Goal: Task Accomplishment & Management: Manage account settings

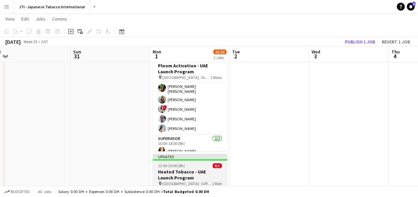
scroll to position [63, 0]
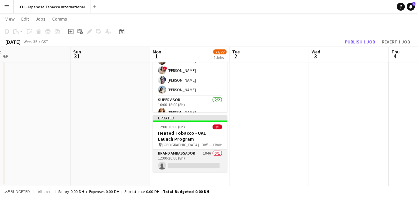
click at [187, 162] on app-card-role "Brand Ambassador 104A 0/1 12:00-20:00 (8h) single-neutral-actions" at bounding box center [189, 161] width 74 height 23
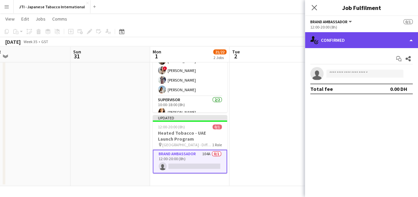
click at [381, 42] on div "single-neutral-actions-check-2 Confirmed" at bounding box center [361, 40] width 113 height 16
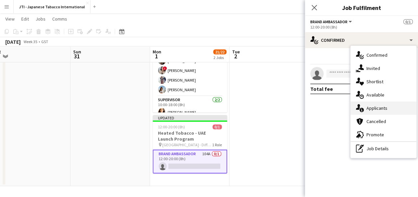
click at [380, 111] on div "single-neutral-actions-information Applicants" at bounding box center [383, 108] width 66 height 13
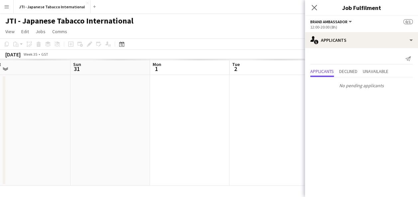
scroll to position [0, 0]
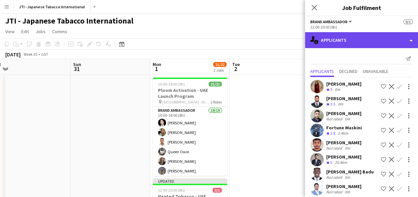
click at [364, 39] on div "single-neutral-actions-information Applicants" at bounding box center [361, 40] width 113 height 16
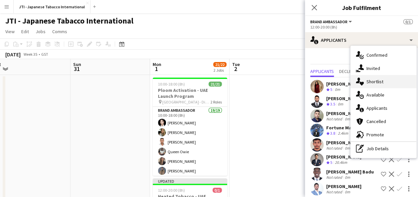
click at [372, 79] on div "single-neutral-actions-heart Shortlist" at bounding box center [383, 81] width 66 height 13
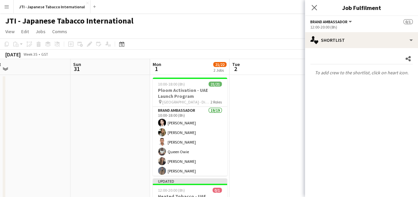
scroll to position [63, 0]
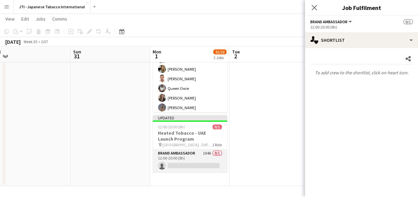
click at [185, 155] on app-card-role "Brand Ambassador 104A 0/1 12:00-20:00 (8h) single-neutral-actions" at bounding box center [189, 161] width 74 height 23
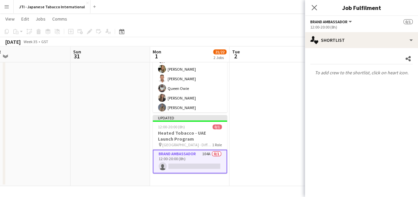
click at [271, 125] on app-date-cell at bounding box center [268, 99] width 79 height 175
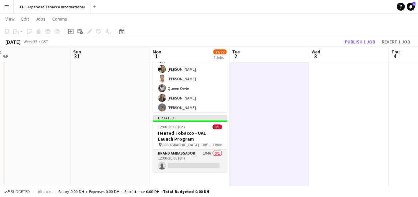
click at [191, 155] on app-card-role "Brand Ambassador 104A 0/1 12:00-20:00 (8h) single-neutral-actions" at bounding box center [189, 161] width 74 height 23
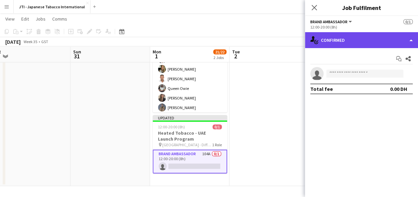
click at [372, 41] on div "single-neutral-actions-check-2 Confirmed" at bounding box center [361, 40] width 113 height 16
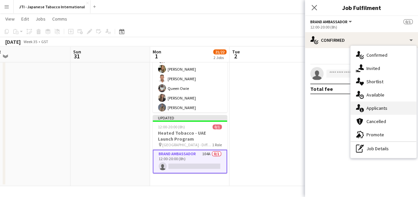
click at [378, 107] on div "single-neutral-actions-information Applicants" at bounding box center [383, 108] width 66 height 13
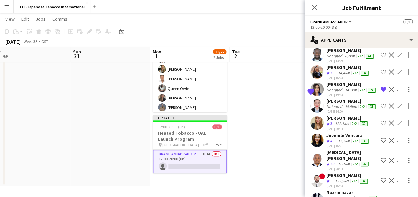
scroll to position [1317, 0]
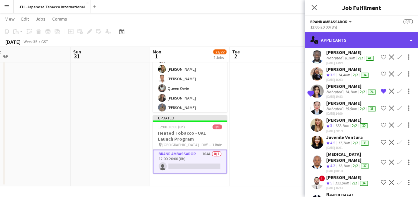
click at [386, 42] on div "single-neutral-actions-information Applicants" at bounding box center [361, 40] width 113 height 16
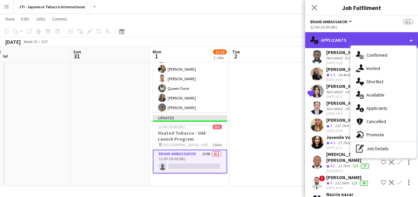
click at [386, 42] on div "single-neutral-actions-information Applicants" at bounding box center [361, 40] width 113 height 16
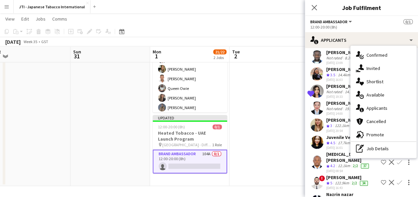
click at [279, 106] on app-date-cell at bounding box center [268, 99] width 79 height 175
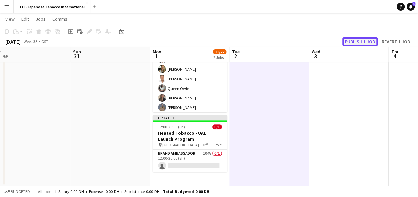
click at [359, 42] on button "Publish 1 job" at bounding box center [360, 42] width 36 height 9
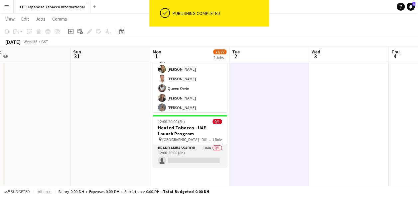
click at [193, 155] on app-card-role "Brand Ambassador 104A 0/1 12:00-20:00 (8h) single-neutral-actions" at bounding box center [189, 156] width 74 height 23
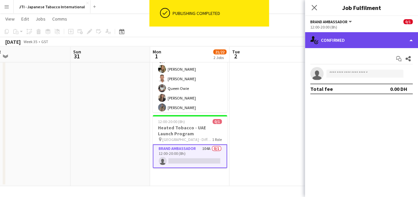
click at [351, 35] on div "single-neutral-actions-check-2 Confirmed" at bounding box center [361, 40] width 113 height 16
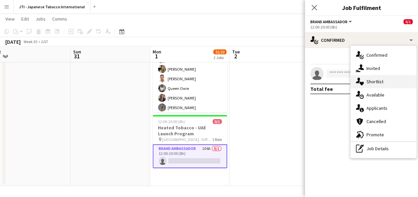
click at [377, 80] on div "single-neutral-actions-heart Shortlist" at bounding box center [383, 81] width 66 height 13
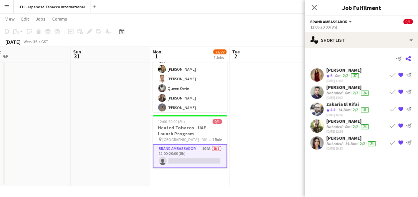
click at [408, 57] on icon at bounding box center [407, 58] width 5 height 5
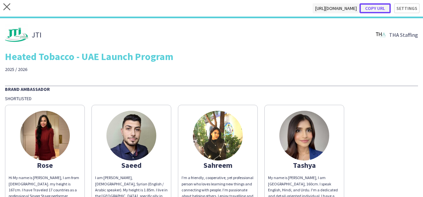
click at [371, 8] on button "Copy url" at bounding box center [374, 8] width 31 height 10
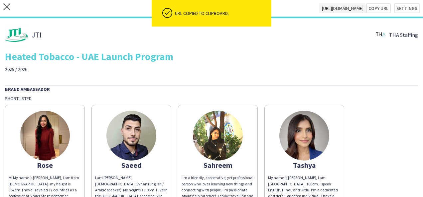
click at [69, 45] on div "JTI THA Staffing" at bounding box center [211, 34] width 413 height 23
click at [5, 5] on icon at bounding box center [6, 6] width 7 height 7
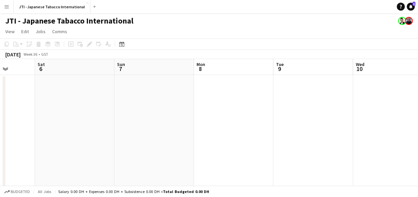
scroll to position [0, 283]
click at [235, 123] on app-date-cell at bounding box center [232, 159] width 79 height 169
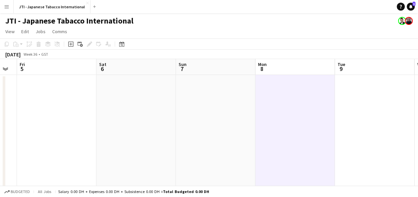
scroll to position [0, 223]
click at [286, 118] on app-date-cell at bounding box center [293, 159] width 79 height 169
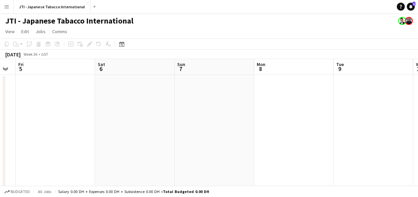
click at [286, 118] on app-date-cell at bounding box center [293, 159] width 79 height 169
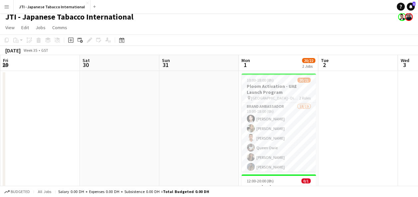
scroll to position [0, 241]
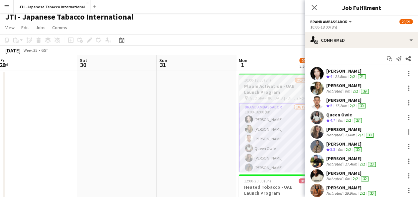
click at [260, 95] on h3 "Ploom Activation - UAE Launch Program" at bounding box center [276, 89] width 74 height 12
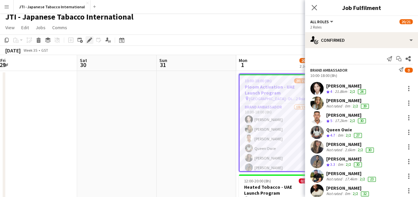
click at [88, 43] on icon "Edit" at bounding box center [89, 40] width 5 height 5
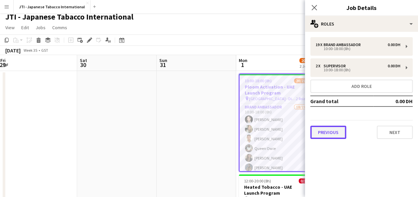
click at [338, 131] on button "Previous" at bounding box center [328, 132] width 36 height 13
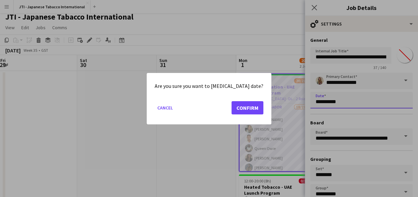
scroll to position [0, 0]
click at [346, 103] on body "Menu Boards Boards Boards All jobs Status Workforce Workforce My Workforce Recr…" at bounding box center [209, 124] width 418 height 256
click at [239, 109] on button "Confirm" at bounding box center [247, 107] width 32 height 13
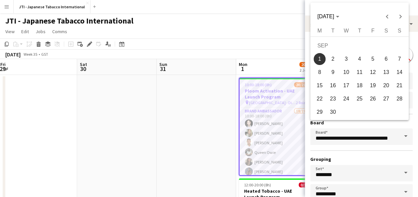
scroll to position [4, 0]
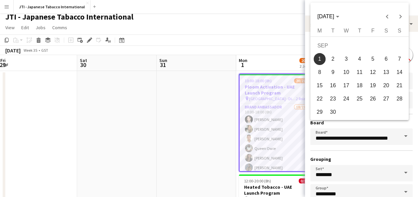
click at [319, 71] on span "8" at bounding box center [319, 72] width 12 height 12
type input "**********"
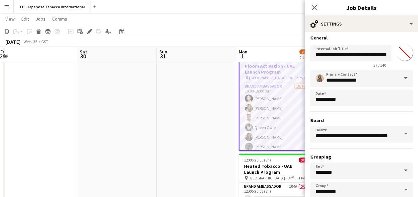
scroll to position [3, 0]
click at [356, 53] on input "**********" at bounding box center [350, 53] width 81 height 17
type input "**********"
click at [200, 129] on app-date-cell at bounding box center [195, 134] width 79 height 169
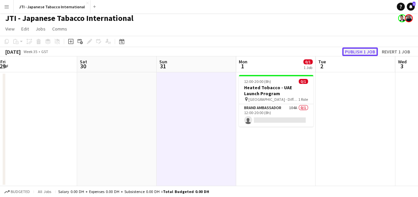
click at [360, 49] on button "Publish 1 job" at bounding box center [360, 52] width 36 height 9
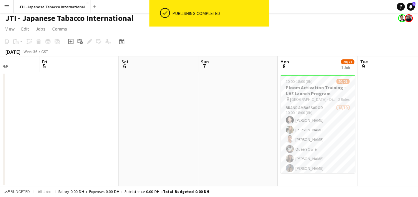
scroll to position [0, 284]
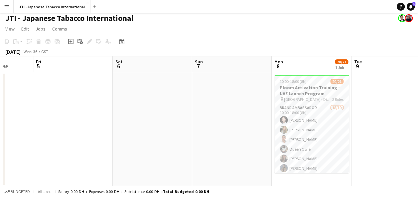
click at [313, 88] on h3 "Ploom Activation Training - UAE Launch Program" at bounding box center [311, 91] width 74 height 12
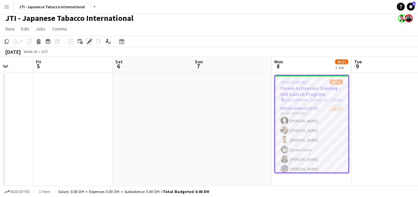
click at [91, 42] on icon "Edit" at bounding box center [89, 41] width 5 height 5
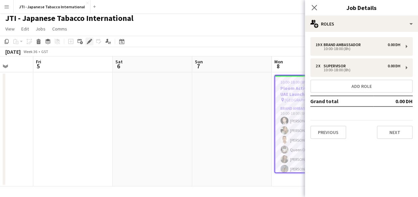
click at [87, 42] on icon "Edit" at bounding box center [89, 41] width 5 height 5
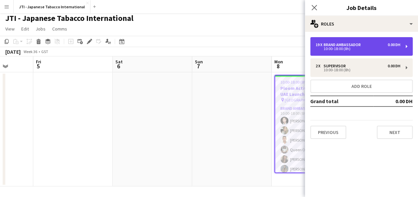
click at [364, 46] on div "19 x Brand Ambassador 0.00 DH" at bounding box center [357, 45] width 85 height 5
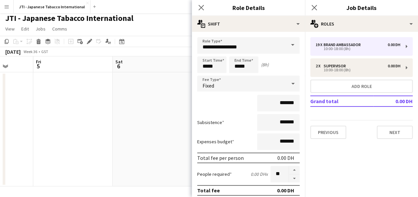
click at [239, 86] on div "Fixed" at bounding box center [241, 84] width 89 height 16
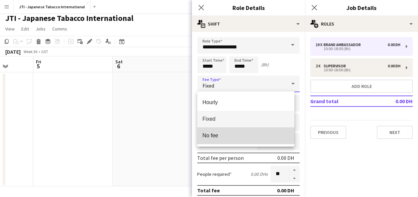
click at [229, 138] on span "No fee" at bounding box center [245, 136] width 87 height 6
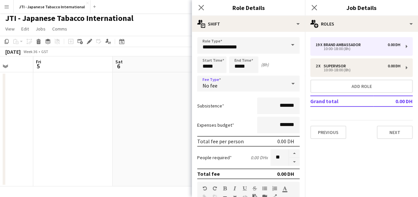
click at [247, 88] on div "No fee" at bounding box center [241, 84] width 89 height 16
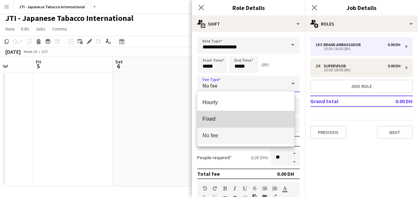
click at [228, 120] on span "Fixed" at bounding box center [245, 119] width 87 height 6
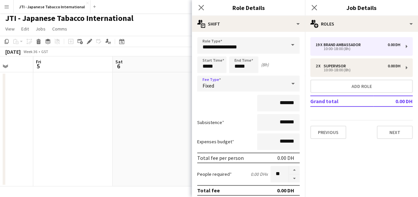
click at [240, 84] on div "Fixed" at bounding box center [241, 84] width 89 height 16
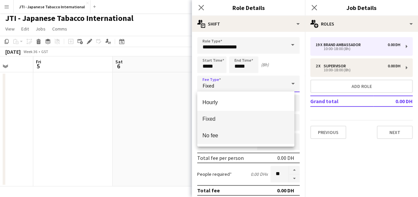
click at [223, 139] on mat-option "No fee" at bounding box center [245, 136] width 97 height 17
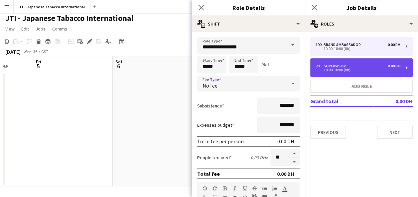
click at [346, 60] on div "2 x Supervisor 0.00 DH 10:00-18:00 (8h)" at bounding box center [361, 67] width 102 height 19
type input "**********"
type input "*"
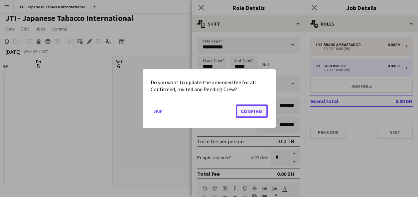
click at [255, 113] on button "Confirm" at bounding box center [252, 111] width 32 height 13
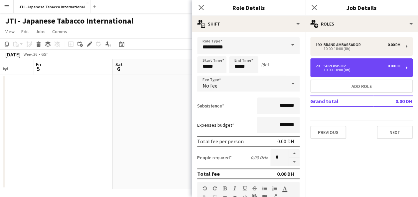
scroll to position [3, 0]
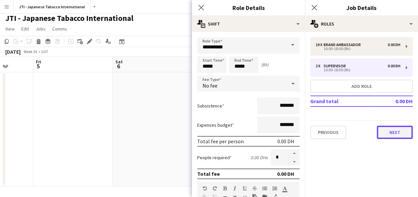
click at [395, 139] on button "Next" at bounding box center [394, 132] width 36 height 13
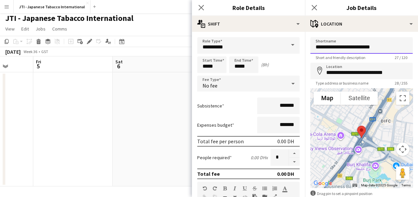
click at [381, 46] on input "**********" at bounding box center [361, 45] width 102 height 17
type input "*"
click at [355, 48] on input "**********" at bounding box center [361, 45] width 102 height 17
drag, startPoint x: 367, startPoint y: 48, endPoint x: 310, endPoint y: 45, distance: 57.8
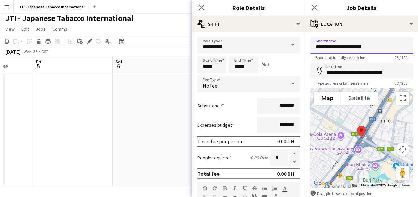
click at [310, 45] on form "**********" at bounding box center [361, 133] width 113 height 192
type input "**********"
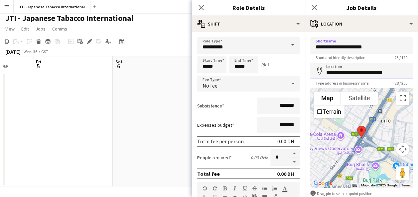
click at [385, 70] on input "**********" at bounding box center [361, 71] width 102 height 17
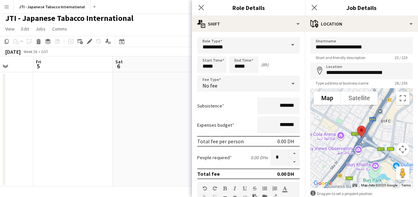
click at [363, 82] on span "Type address or business name" at bounding box center [341, 83] width 63 height 5
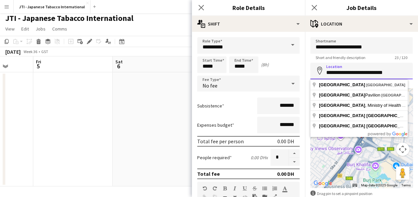
click at [386, 73] on input "**********" at bounding box center [361, 71] width 102 height 17
type input "*"
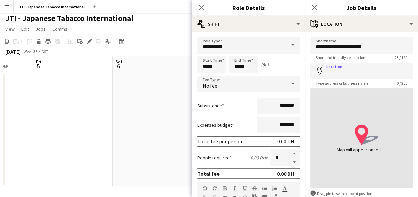
paste input "**********"
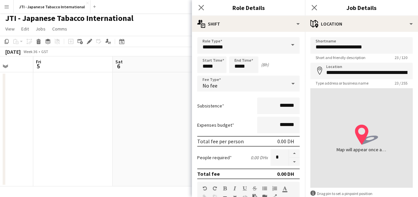
type input "**********"
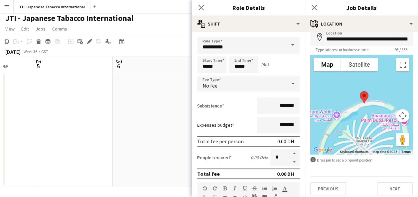
scroll to position [37, 0]
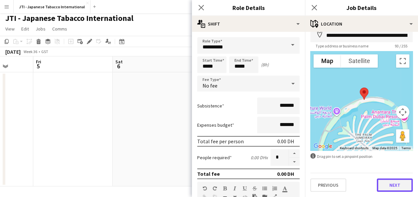
click at [391, 187] on button "Next" at bounding box center [394, 185] width 36 height 13
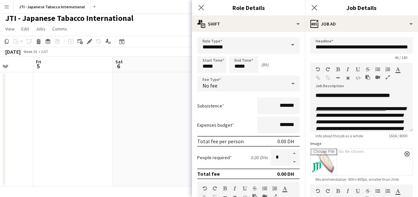
scroll to position [0, 0]
click at [385, 80] on icon "button" at bounding box center [387, 77] width 4 height 5
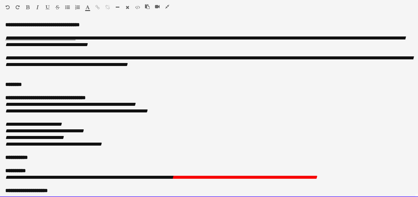
click at [2, 23] on div "**********" at bounding box center [209, 110] width 418 height 176
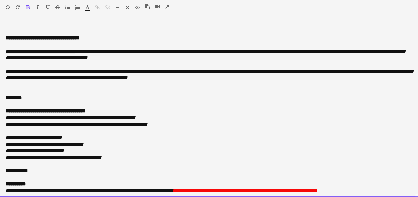
click at [5, 23] on div at bounding box center [208, 25] width 407 height 7
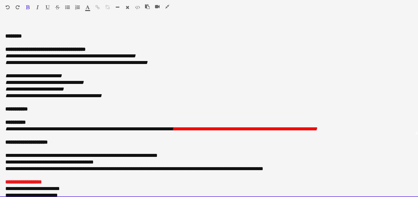
scroll to position [53, 0]
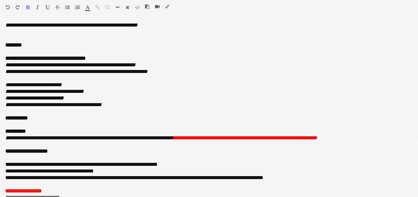
click at [167, 6] on icon "button" at bounding box center [167, 6] width 4 height 5
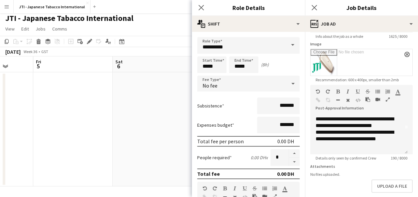
scroll to position [138, 0]
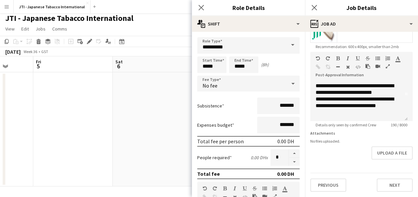
click at [387, 64] on icon "button" at bounding box center [387, 66] width 4 height 5
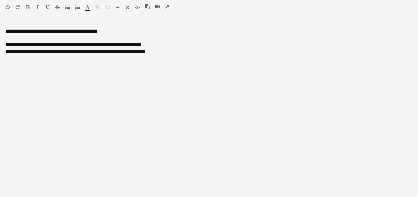
scroll to position [0, 0]
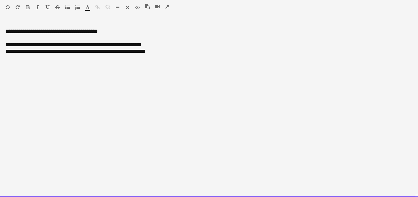
click at [128, 45] on div "**********" at bounding box center [208, 48] width 407 height 13
click at [122, 44] on div "**********" at bounding box center [208, 48] width 407 height 13
click at [148, 67] on div "**********" at bounding box center [209, 110] width 418 height 176
click at [166, 73] on div "**********" at bounding box center [209, 110] width 418 height 176
click at [74, 51] on div "**********" at bounding box center [208, 48] width 407 height 13
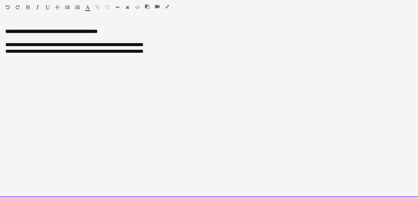
click at [114, 52] on div "**********" at bounding box center [208, 48] width 407 height 13
click at [164, 65] on div "**********" at bounding box center [209, 110] width 418 height 176
click at [123, 93] on div "**********" at bounding box center [209, 110] width 418 height 176
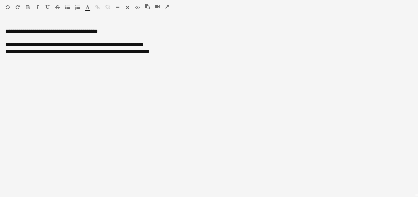
click at [165, 7] on icon "button" at bounding box center [167, 6] width 4 height 5
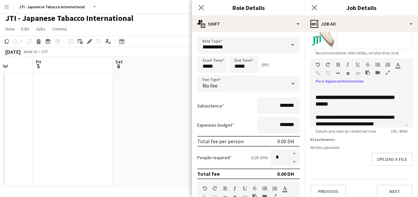
scroll to position [138, 0]
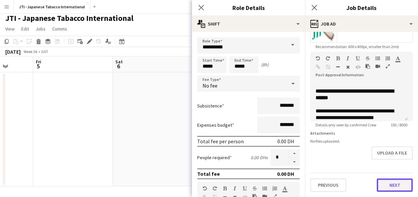
click at [389, 191] on button "Next" at bounding box center [394, 185] width 36 height 13
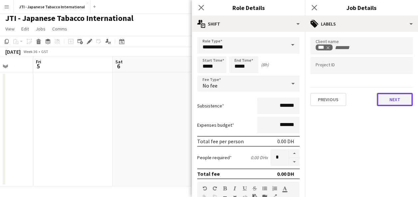
click at [396, 102] on button "Next" at bounding box center [394, 99] width 36 height 13
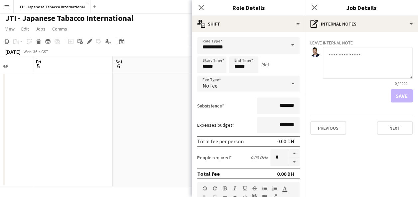
click at [151, 139] on app-date-cell at bounding box center [152, 129] width 79 height 114
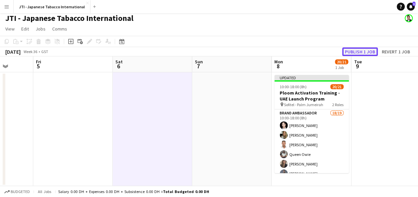
click at [360, 52] on button "Publish 1 job" at bounding box center [360, 52] width 36 height 9
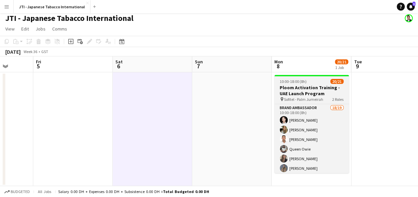
click at [311, 86] on h3 "Ploom Activation Training - UAE Launch Program" at bounding box center [311, 91] width 74 height 12
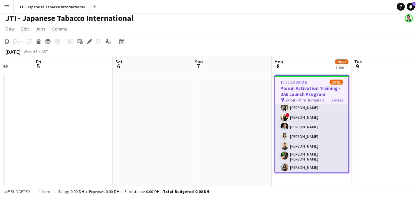
scroll to position [160, 0]
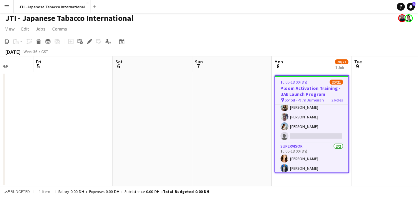
click at [298, 93] on h3 "Ploom Activation Training - UAE Launch Program" at bounding box center [311, 91] width 73 height 12
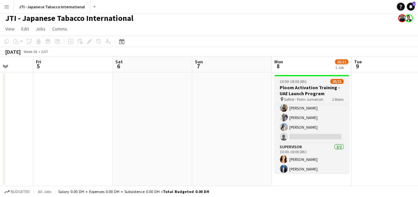
click at [298, 93] on h3 "Ploom Activation Training - UAE Launch Program" at bounding box center [311, 91] width 74 height 12
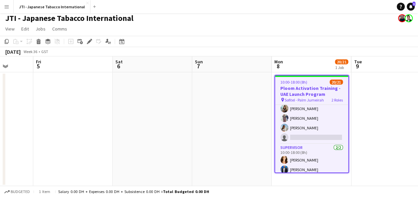
scroll to position [160, 0]
click at [7, 42] on icon "Copy" at bounding box center [6, 41] width 5 height 5
click at [385, 103] on app-date-cell at bounding box center [390, 129] width 79 height 114
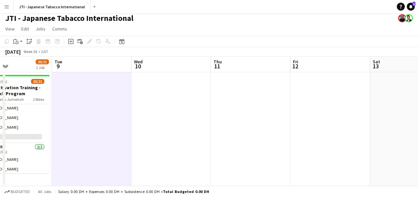
scroll to position [0, 266]
click at [169, 111] on app-date-cell at bounding box center [170, 129] width 79 height 114
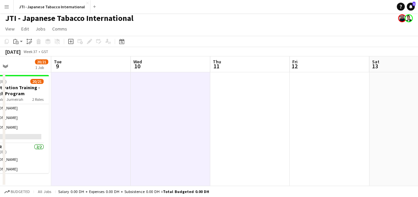
click at [237, 109] on app-date-cell at bounding box center [249, 129] width 79 height 114
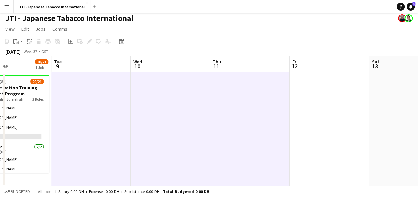
click at [316, 102] on app-date-cell at bounding box center [328, 129] width 79 height 114
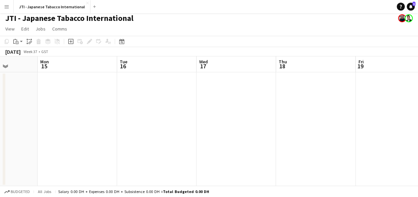
scroll to position [0, 286]
click at [73, 94] on app-date-cell at bounding box center [71, 129] width 79 height 114
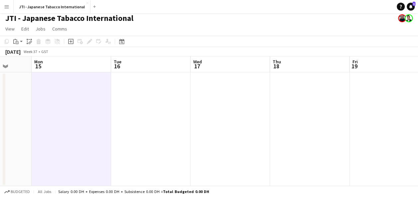
click at [149, 85] on app-date-cell at bounding box center [150, 129] width 79 height 114
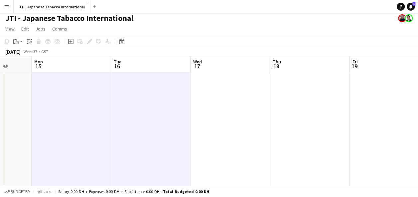
click at [235, 97] on app-date-cell at bounding box center [229, 129] width 79 height 114
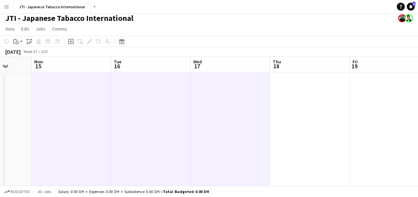
click at [316, 100] on app-date-cell at bounding box center [309, 129] width 79 height 114
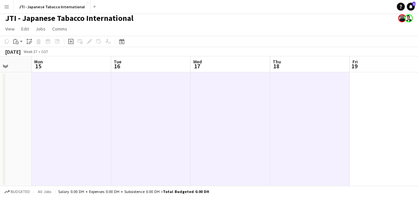
click at [366, 100] on app-date-cell at bounding box center [388, 129] width 79 height 114
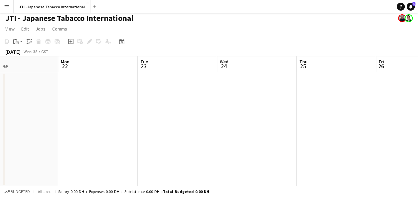
scroll to position [0, 182]
click at [109, 112] on app-date-cell at bounding box center [95, 129] width 79 height 114
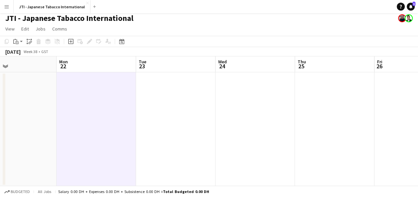
click at [168, 109] on app-date-cell at bounding box center [175, 129] width 79 height 114
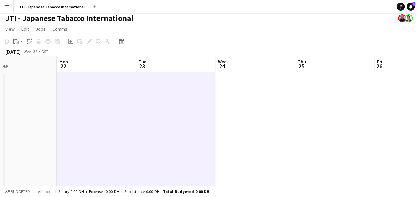
click at [254, 117] on app-date-cell at bounding box center [254, 129] width 79 height 114
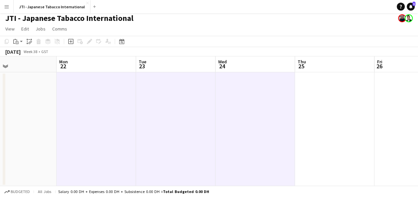
click at [328, 124] on app-date-cell at bounding box center [334, 129] width 79 height 114
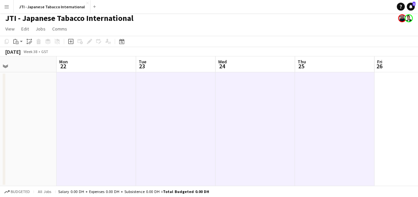
click at [391, 123] on app-date-cell at bounding box center [413, 129] width 79 height 114
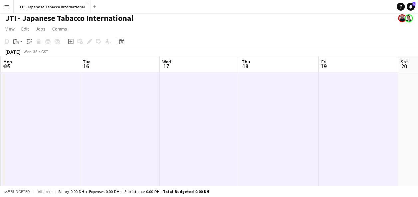
scroll to position [0, 156]
click at [17, 43] on icon at bounding box center [17, 43] width 1 height 0
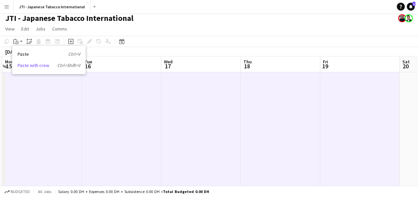
click at [34, 65] on link "Paste with crew Ctrl+Shift+V" at bounding box center [49, 65] width 62 height 6
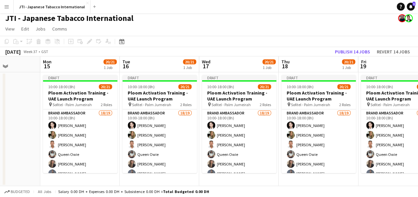
scroll to position [0, 303]
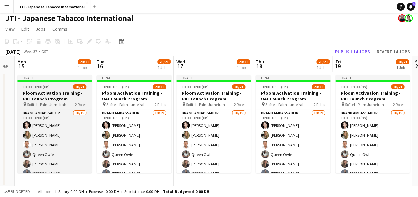
click at [60, 104] on span "Sofitel - Palm Jumeirah" at bounding box center [46, 104] width 39 height 5
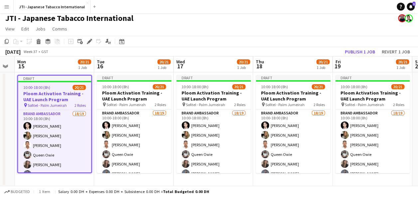
click at [96, 116] on app-date-cell "Draft 10:00-18:00 (8h) 20/21 Ploom Activation Training - UAE Launch Program pin…" at bounding box center [133, 129] width 79 height 114
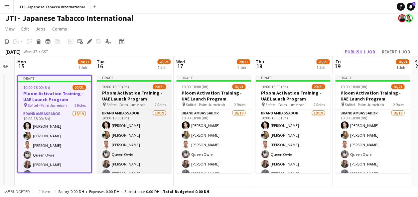
click at [126, 106] on span "Sofitel - Palm Jumeirah" at bounding box center [125, 104] width 39 height 5
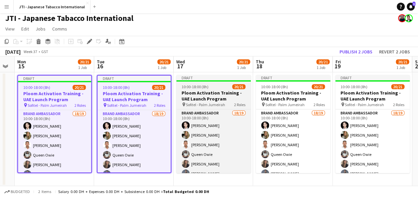
click at [250, 122] on div "Brand Ambassador 18/19 10:00-18:00 (8h) [PERSON_NAME] [PERSON_NAME] [PERSON_NAM…" at bounding box center [213, 141] width 74 height 64
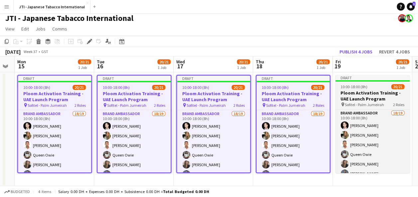
click at [366, 95] on h3 "Ploom Activation Training - UAE Launch Program" at bounding box center [372, 96] width 74 height 12
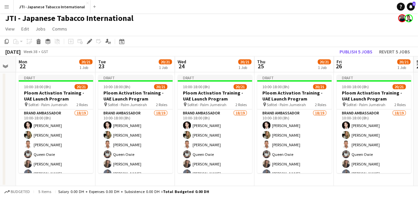
scroll to position [0, 223]
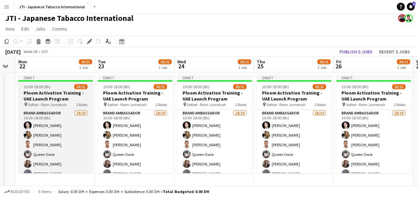
click at [46, 105] on span "Sofitel - Palm Jumeirah" at bounding box center [47, 104] width 39 height 5
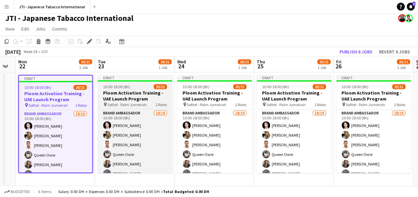
click at [101, 103] on div "pin Sofitel - Palm Jumeirah 2 Roles" at bounding box center [135, 104] width 74 height 5
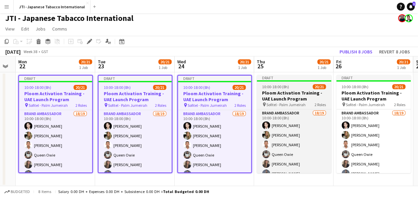
click at [310, 107] on div "pin Sofitel - Palm Jumeirah 2 Roles" at bounding box center [293, 104] width 74 height 5
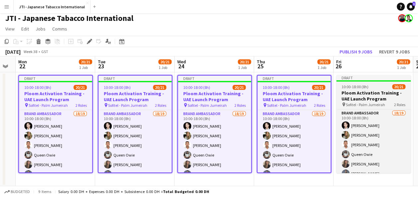
click at [375, 105] on span "Sofitel - Palm Jumeirah" at bounding box center [364, 104] width 39 height 5
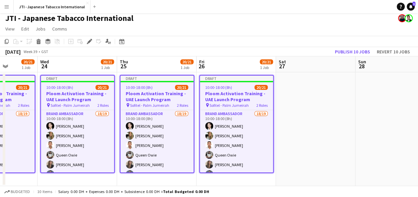
scroll to position [0, 200]
click at [90, 41] on icon at bounding box center [89, 42] width 4 height 4
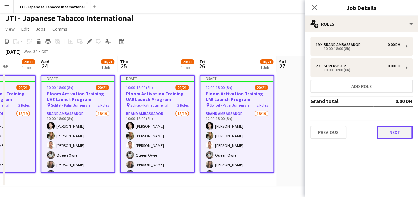
click at [395, 134] on button "Next" at bounding box center [394, 132] width 36 height 13
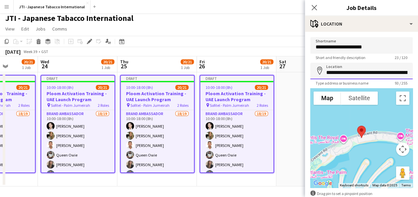
click at [367, 71] on input "**********" at bounding box center [361, 71] width 102 height 17
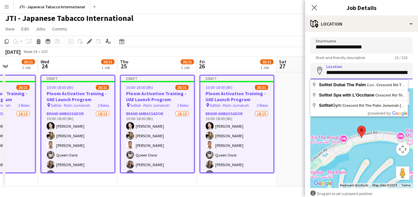
click at [395, 74] on input "**********" at bounding box center [361, 71] width 102 height 17
type input "**********"
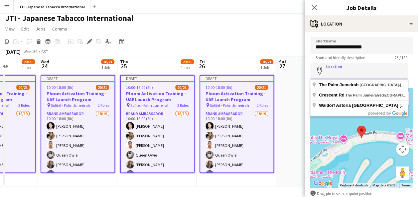
scroll to position [0, 0]
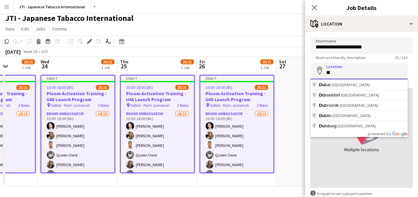
type input "*"
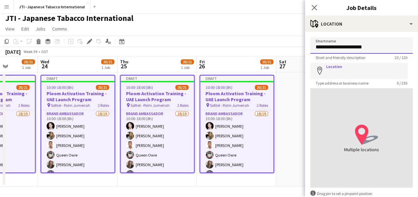
click at [382, 46] on input "**********" at bounding box center [361, 45] width 102 height 17
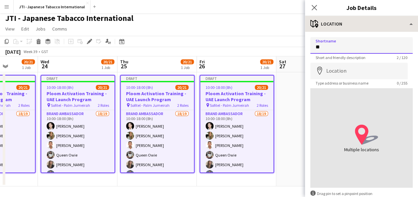
type input "*"
type input "**********"
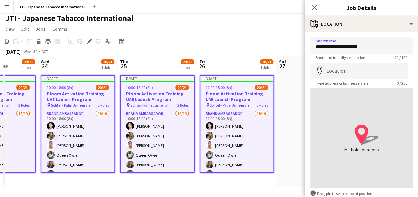
click at [287, 114] on app-date-cell at bounding box center [315, 129] width 79 height 114
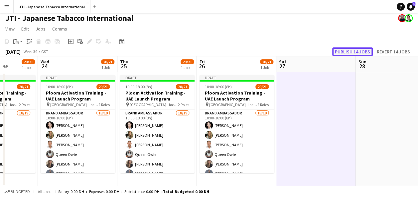
click at [352, 52] on button "Publish 14 jobs" at bounding box center [352, 52] width 41 height 9
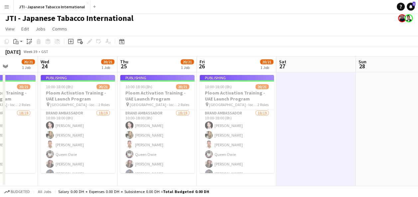
click at [401, 21] on app-user-avatar at bounding box center [402, 18] width 8 height 8
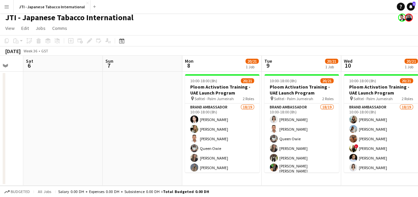
scroll to position [0, 225]
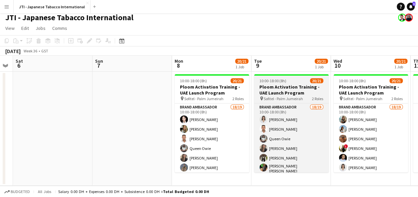
click at [289, 87] on h3 "Ploom Activation Training - UAE Launch Program" at bounding box center [291, 90] width 74 height 12
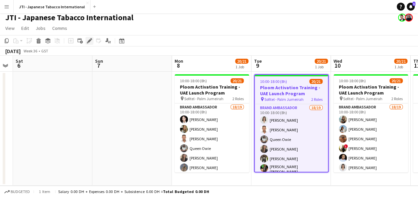
click at [87, 42] on icon at bounding box center [88, 43] width 2 height 2
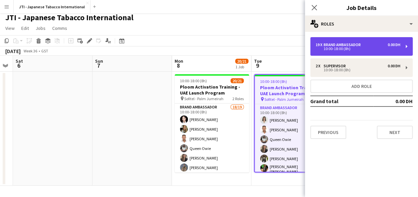
click at [363, 49] on div "10:00-18:00 (8h)" at bounding box center [357, 48] width 85 height 3
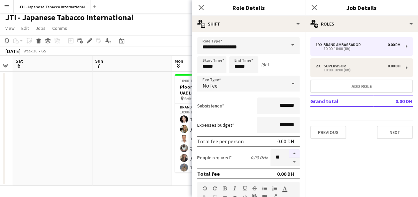
click at [289, 155] on button "button" at bounding box center [294, 153] width 11 height 9
type input "**"
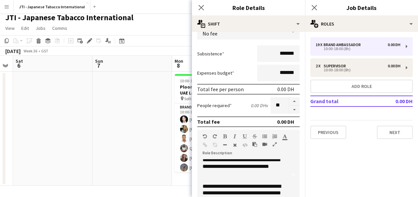
scroll to position [64, 0]
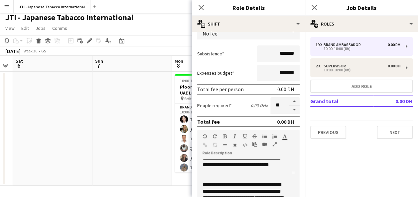
click at [141, 139] on app-date-cell at bounding box center [131, 129] width 79 height 114
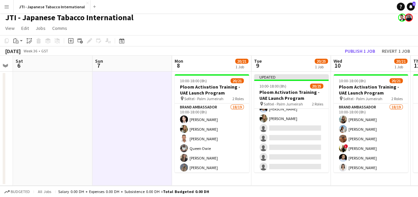
scroll to position [175, 0]
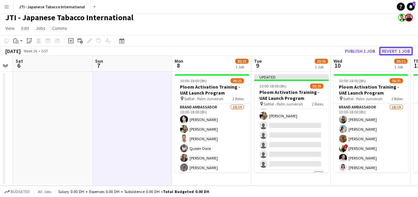
click at [398, 49] on button "Revert 1 job" at bounding box center [396, 51] width 34 height 9
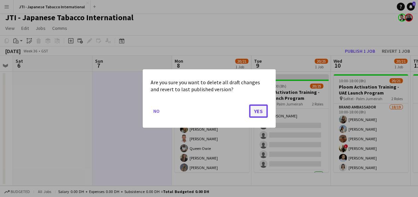
click at [255, 109] on button "Yes" at bounding box center [258, 111] width 19 height 13
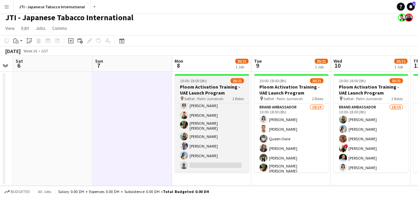
scroll to position [129, 0]
click at [218, 89] on h3 "Ploom Activation Training - UAE Launch Program" at bounding box center [211, 90] width 74 height 12
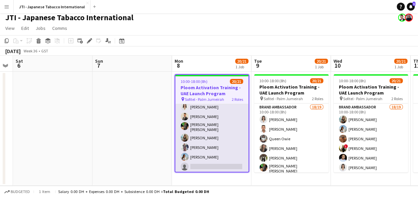
click at [211, 129] on app-card-role "Brand Ambassador 18/19 10:00-18:00 (8h) [PERSON_NAME] [PERSON_NAME] [PERSON_NAM…" at bounding box center [211, 74] width 73 height 198
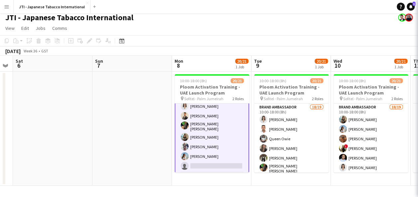
click at [211, 129] on app-card-role "Brand Ambassador 18/19 10:00-18:00 (8h) [PERSON_NAME] [PERSON_NAME] [PERSON_NAM…" at bounding box center [211, 73] width 74 height 199
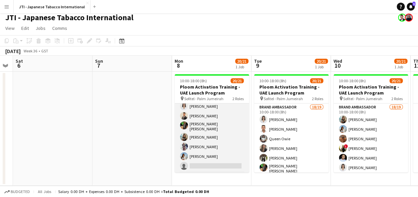
click at [211, 141] on app-card-role "Brand Ambassador 18/19 10:00-18:00 (8h) [PERSON_NAME] [PERSON_NAME] [PERSON_NAM…" at bounding box center [211, 74] width 74 height 198
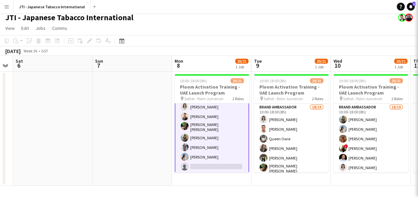
scroll to position [130, 0]
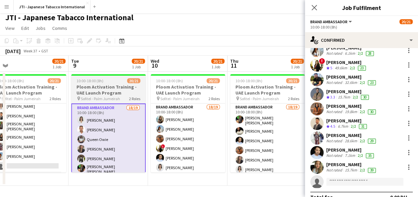
scroll to position [165, 0]
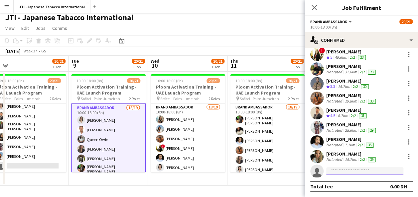
click at [349, 169] on input at bounding box center [364, 171] width 77 height 8
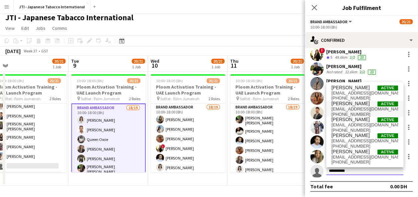
type input "**********"
click at [357, 105] on span "[PERSON_NAME]" at bounding box center [350, 104] width 38 height 6
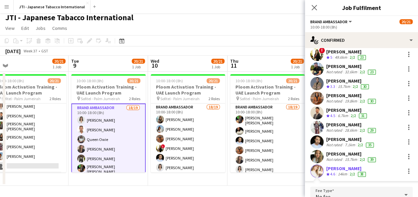
scroll to position [258, 0]
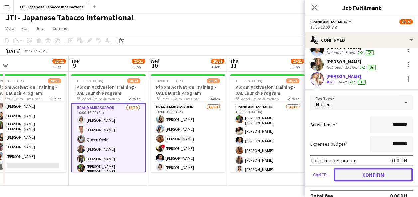
click at [372, 174] on button "Confirm" at bounding box center [373, 174] width 79 height 13
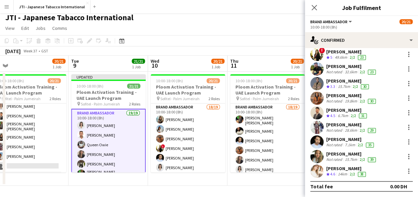
scroll to position [165, 0]
click at [277, 35] on app-toolbar "Copy Paste Paste Ctrl+V Paste with crew Ctrl+Shift+V Paste linked Job [GEOGRAPH…" at bounding box center [209, 40] width 418 height 11
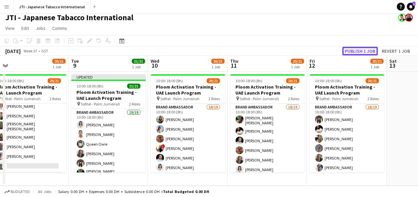
click at [363, 49] on button "Publish 1 job" at bounding box center [360, 51] width 36 height 9
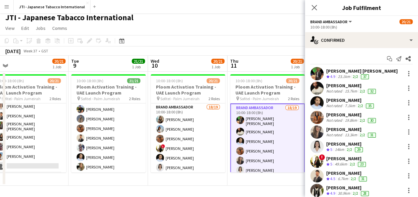
scroll to position [159, 0]
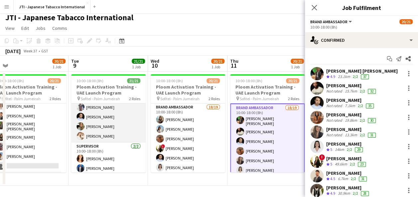
click at [103, 133] on app-card-role "Brand Ambassador 19/19 10:00-18:00 (8h) [PERSON_NAME] [PERSON_NAME] Queen [PERS…" at bounding box center [108, 44] width 74 height 198
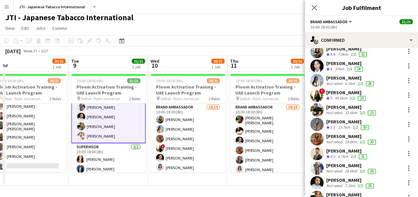
scroll to position [165, 0]
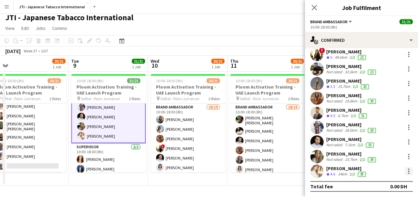
click at [408, 169] on div at bounding box center [408, 169] width 1 height 1
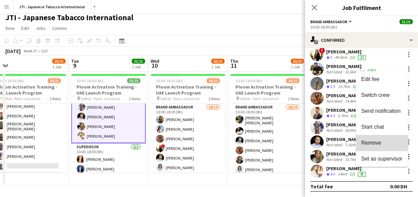
click at [384, 143] on span "Remove" at bounding box center [381, 143] width 41 height 6
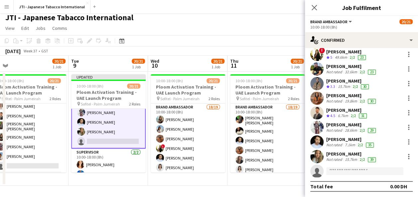
click at [252, 26] on app-page-menu "View Day view expanded Day view collapsed Month view Date picker Jump to [DATE]…" at bounding box center [209, 29] width 418 height 13
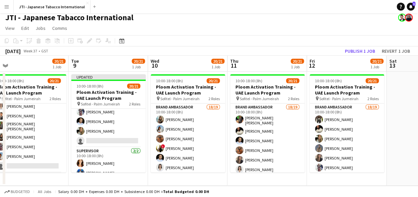
scroll to position [159, 0]
click at [357, 51] on button "Publish 1 job" at bounding box center [360, 51] width 36 height 9
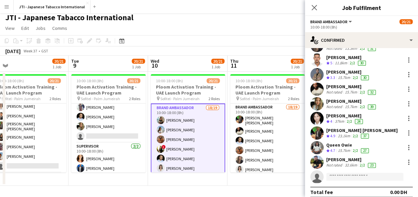
scroll to position [165, 0]
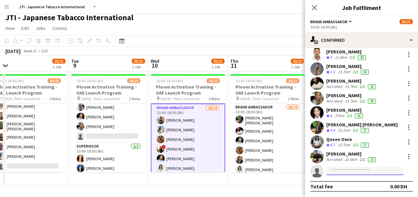
drag, startPoint x: 354, startPoint y: 170, endPoint x: 330, endPoint y: 169, distance: 24.0
click at [330, 169] on input at bounding box center [364, 171] width 77 height 8
click at [210, 22] on div "JTI - Japanese Tabacco International" at bounding box center [209, 16] width 418 height 13
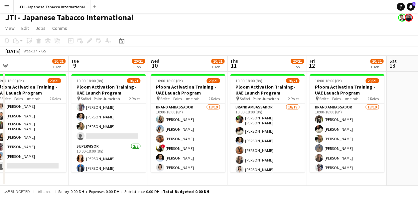
click at [203, 37] on app-toolbar "Copy Paste Paste Ctrl+V Paste with crew Ctrl+Shift+V Paste linked Job [GEOGRAPH…" at bounding box center [209, 40] width 418 height 11
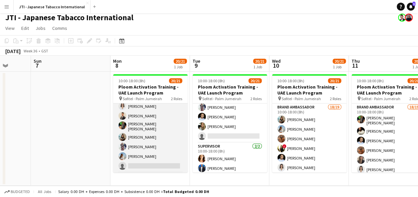
scroll to position [0, 207]
click at [147, 126] on app-card-role "Brand Ambassador 18/19 10:00-18:00 (8h) [PERSON_NAME] [PERSON_NAME] [PERSON_NAM…" at bounding box center [150, 74] width 74 height 198
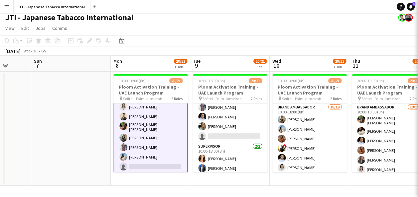
scroll to position [130, 0]
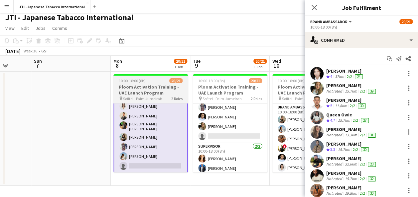
click at [151, 86] on h3 "Ploom Activation Training - UAE Launch Program" at bounding box center [150, 90] width 74 height 12
click at [145, 91] on h3 "Ploom Activation Training - UAE Launch Program" at bounding box center [150, 90] width 74 height 12
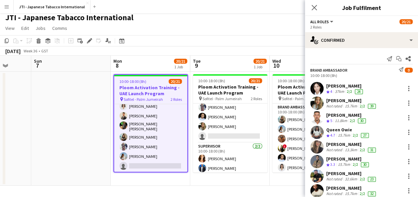
scroll to position [129, 0]
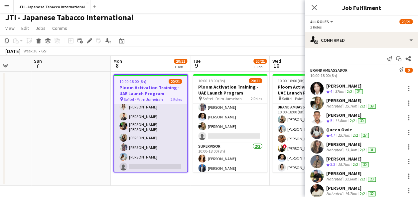
click at [163, 127] on app-card-role "Brand Ambassador 18/19 10:00-18:00 (8h) [PERSON_NAME] [PERSON_NAME] [PERSON_NAM…" at bounding box center [150, 74] width 73 height 198
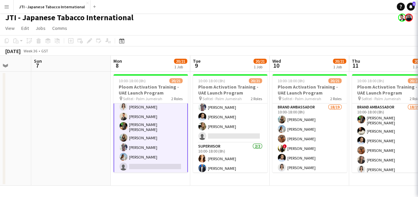
scroll to position [130, 0]
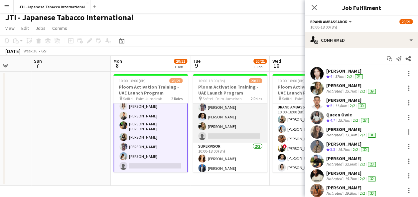
click at [224, 113] on app-card-role "Brand Ambassador 18/19 10:00-18:00 (8h) [PERSON_NAME] [PERSON_NAME] Queen [PERS…" at bounding box center [230, 44] width 74 height 198
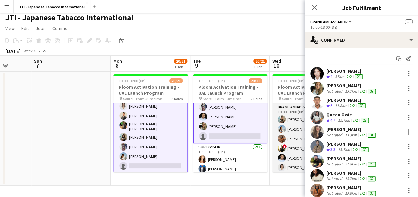
scroll to position [0, 207]
drag, startPoint x: 292, startPoint y: 133, endPoint x: 281, endPoint y: 127, distance: 11.9
click at [281, 127] on app-user-avatar at bounding box center [282, 129] width 8 height 8
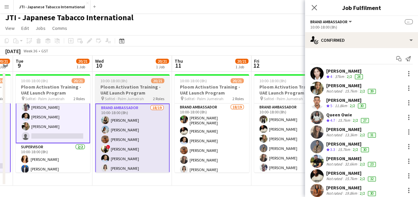
scroll to position [0, 226]
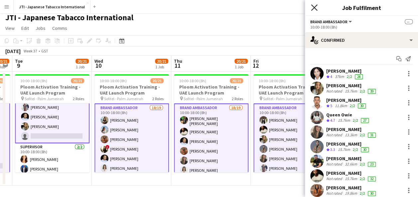
click at [313, 8] on icon at bounding box center [314, 7] width 6 height 6
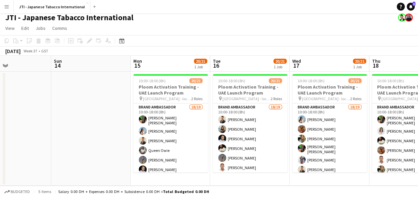
scroll to position [0, 275]
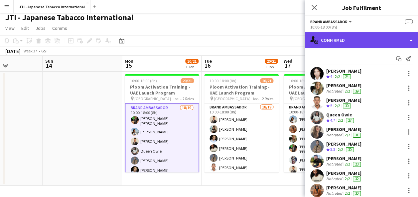
click at [362, 39] on div "single-neutral-actions-check-2 Confirmed" at bounding box center [361, 40] width 113 height 16
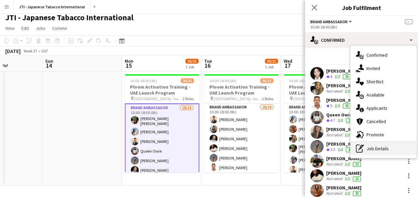
click at [387, 150] on div "pen-write Job Details" at bounding box center [383, 148] width 66 height 13
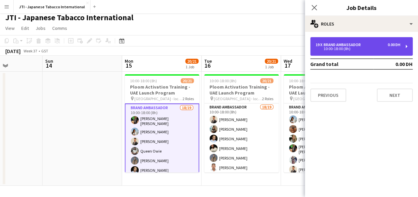
click at [364, 47] on div "19 x Brand Ambassador 0.00 DH" at bounding box center [357, 45] width 85 height 5
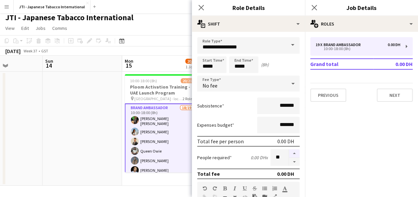
click at [289, 154] on button "button" at bounding box center [294, 153] width 11 height 9
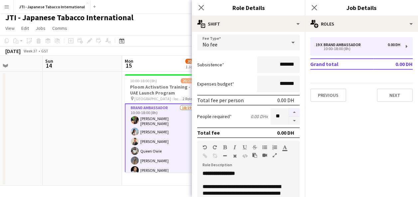
scroll to position [42, 0]
click at [289, 112] on button "button" at bounding box center [294, 112] width 11 height 9
type input "**"
click at [108, 144] on app-date-cell at bounding box center [82, 129] width 79 height 114
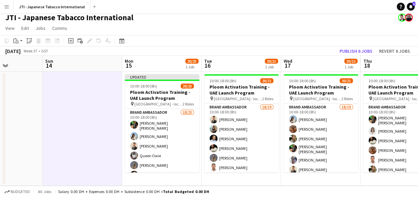
click at [355, 58] on div "20/21" at bounding box center [350, 61] width 13 height 6
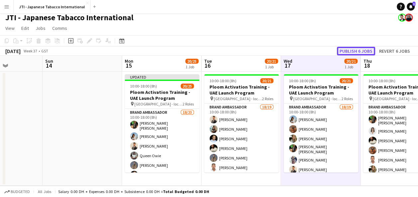
click at [352, 48] on button "Publish 6 jobs" at bounding box center [356, 51] width 38 height 9
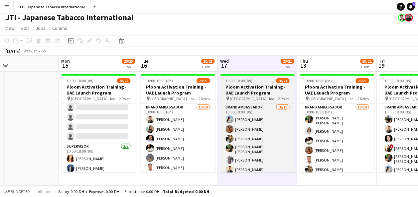
scroll to position [0, 260]
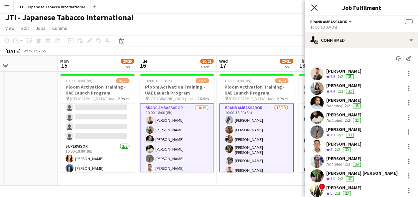
click at [314, 7] on icon at bounding box center [314, 7] width 6 height 6
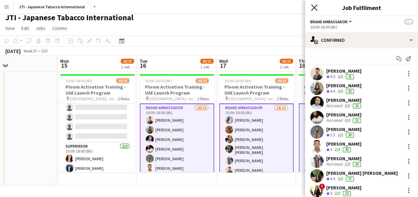
click at [315, 5] on icon "Close pop-in" at bounding box center [314, 7] width 6 height 6
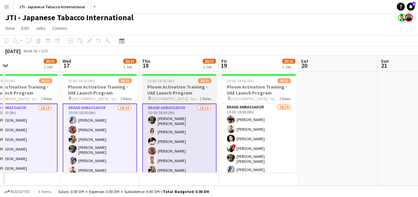
scroll to position [0, 184]
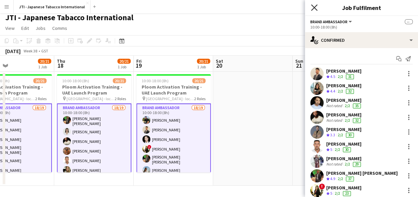
click at [316, 7] on icon "Close pop-in" at bounding box center [314, 7] width 6 height 6
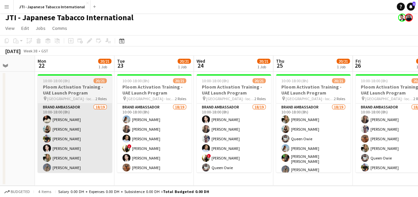
scroll to position [0, 206]
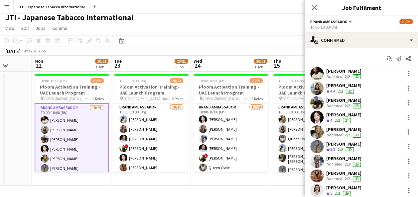
click at [267, 23] on app-page-menu "View Day view expanded Day view collapsed Month view Date picker Jump to [DATE]…" at bounding box center [209, 29] width 418 height 13
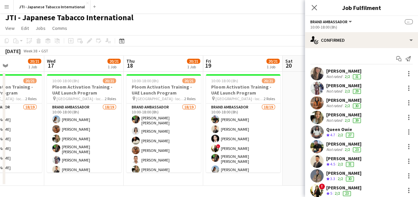
scroll to position [0, 191]
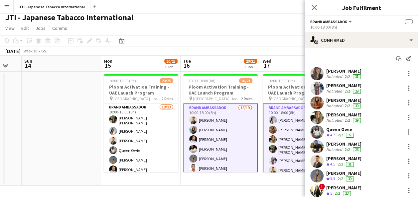
scroll to position [0, 180]
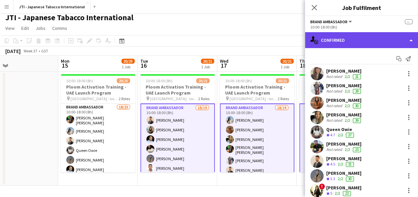
click at [366, 38] on div "single-neutral-actions-check-2 Confirmed" at bounding box center [361, 40] width 113 height 16
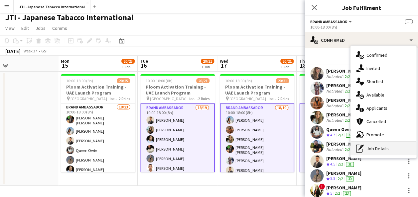
click at [382, 147] on div "pen-write Job Details" at bounding box center [383, 148] width 66 height 13
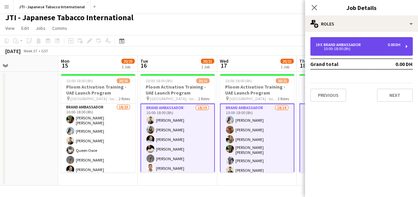
click at [361, 48] on div "10:00-18:00 (8h)" at bounding box center [357, 48] width 85 height 3
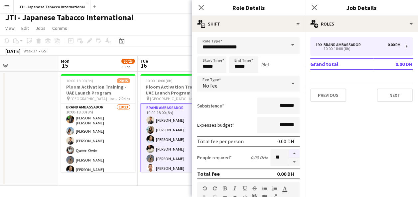
click at [289, 154] on button "button" at bounding box center [294, 153] width 11 height 9
type input "**"
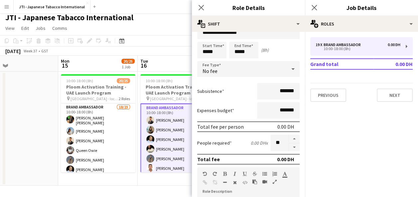
scroll to position [0, 0]
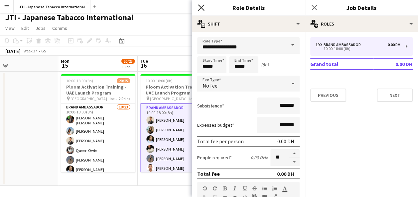
click at [201, 8] on icon at bounding box center [201, 7] width 6 height 6
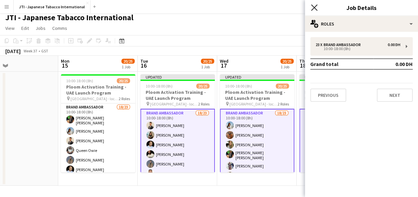
click at [315, 7] on icon "Close pop-in" at bounding box center [314, 7] width 6 height 6
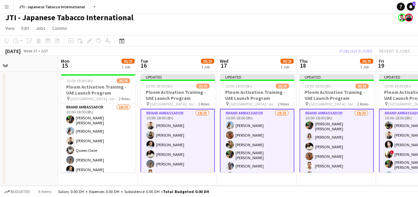
click at [269, 41] on app-toolbar "Copy Paste Paste Ctrl+V Paste with crew Ctrl+Shift+V Paste linked Job [GEOGRAPH…" at bounding box center [209, 40] width 418 height 11
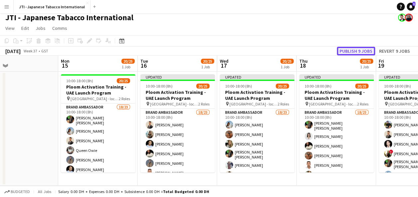
click at [349, 50] on button "Publish 9 jobs" at bounding box center [356, 51] width 38 height 9
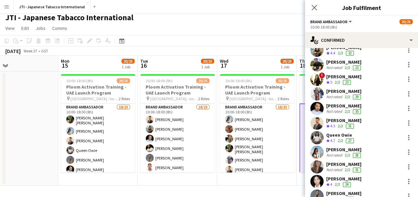
scroll to position [224, 0]
